Goal: Find specific page/section: Find specific page/section

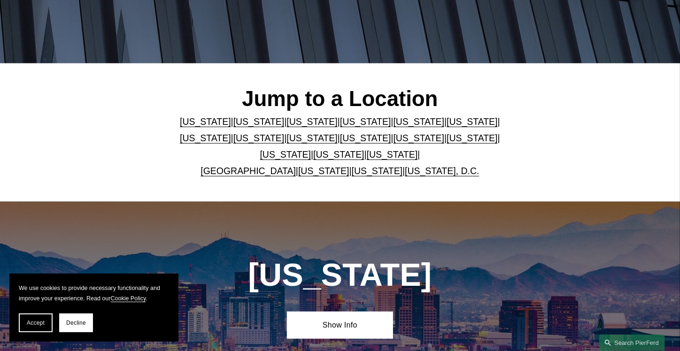
scroll to position [201, 0]
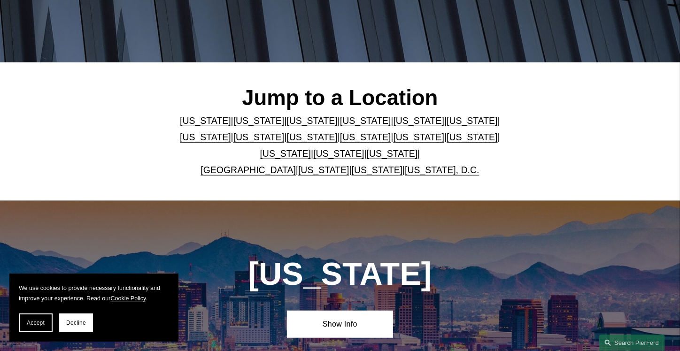
click at [336, 156] on link "[US_STATE]" at bounding box center [338, 153] width 51 height 10
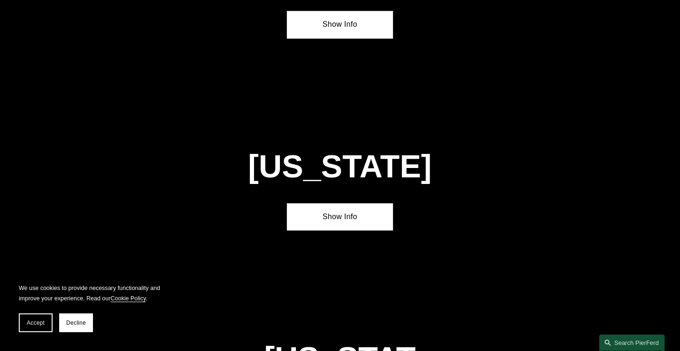
scroll to position [2933, 0]
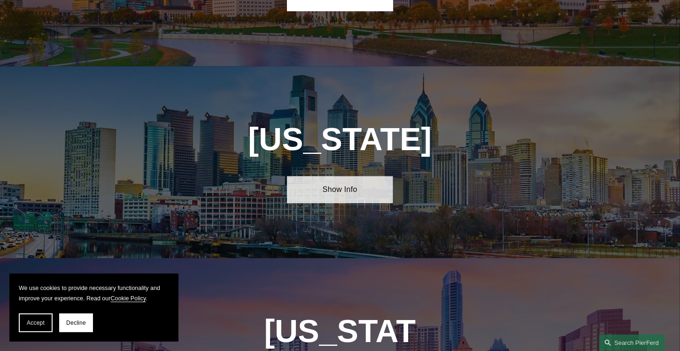
click at [347, 176] on link "Show Info" at bounding box center [340, 190] width 107 height 28
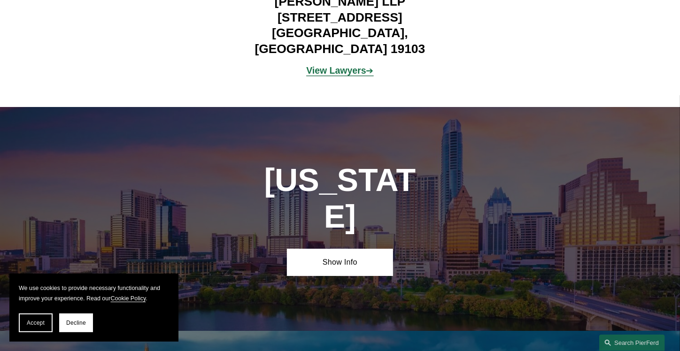
scroll to position [3211, 0]
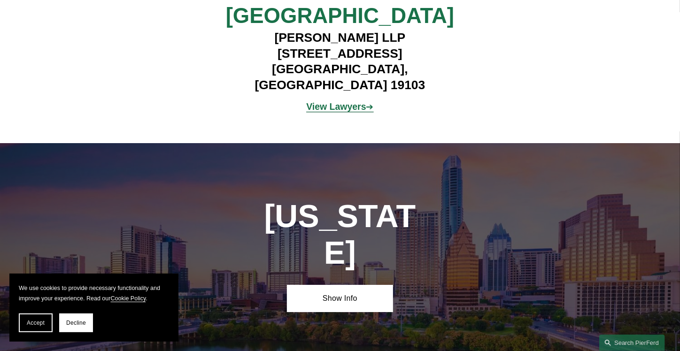
click at [341, 101] on strong "View Lawyers" at bounding box center [336, 106] width 60 height 10
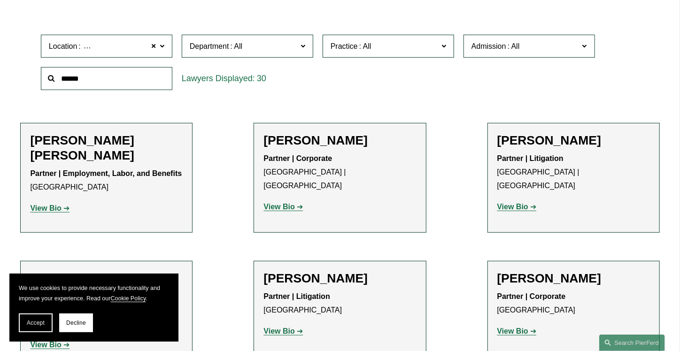
scroll to position [283, 0]
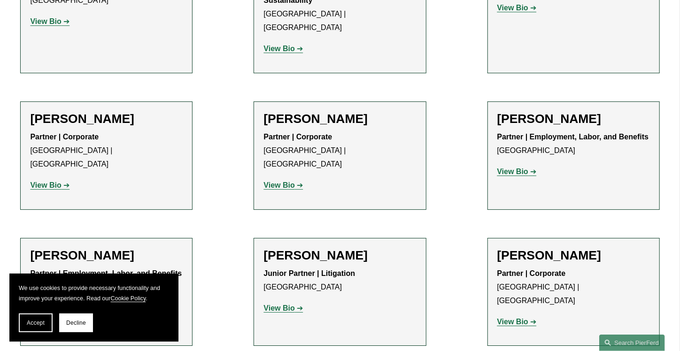
scroll to position [1454, 0]
click at [275, 304] on strong "View Bio" at bounding box center [279, 308] width 31 height 8
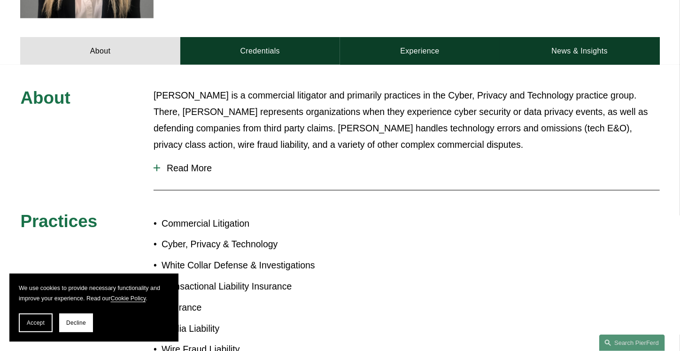
scroll to position [380, 0]
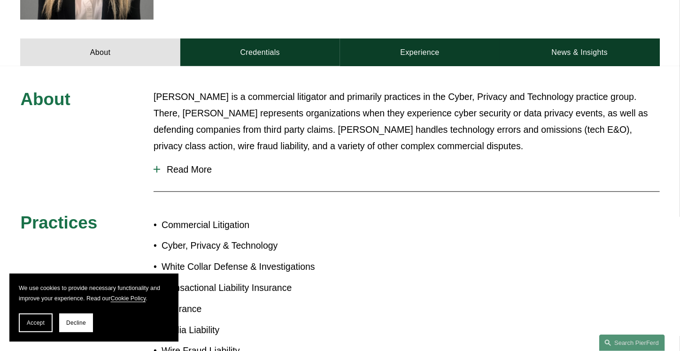
click at [188, 164] on span "Read More" at bounding box center [410, 169] width 500 height 11
